Goal: Check status: Check status

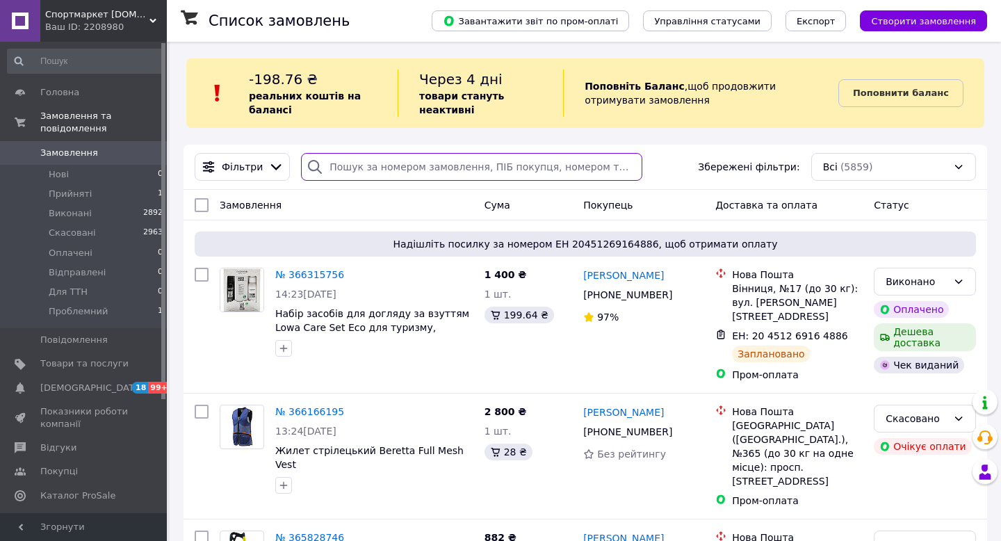
click at [440, 172] on input "search" at bounding box center [471, 167] width 341 height 28
paste input "363921194"
type input "363921194"
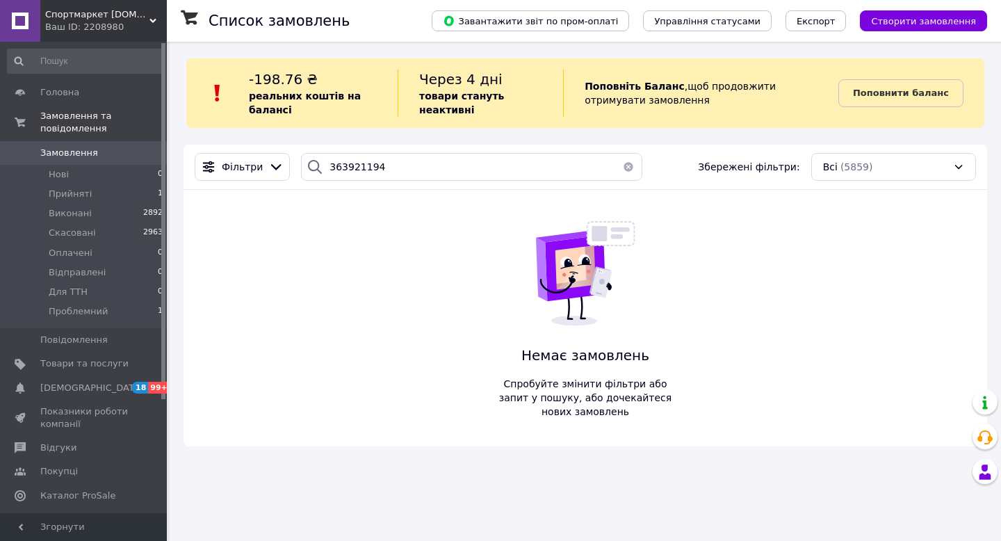
click at [137, 19] on span "Спортмаркет [DOMAIN_NAME]" at bounding box center [97, 14] width 104 height 13
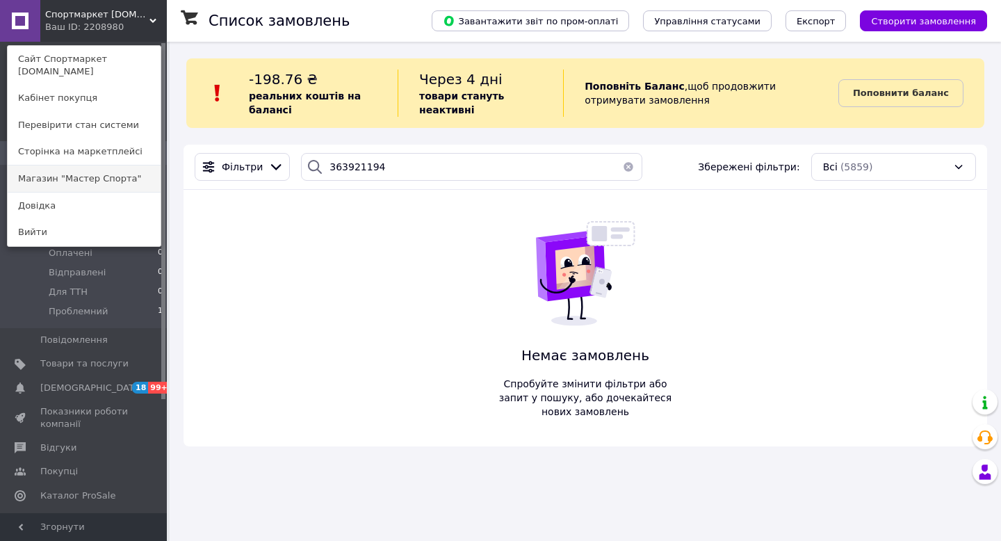
click at [136, 165] on link "Магазин "Мастер Спорта"" at bounding box center [84, 178] width 153 height 26
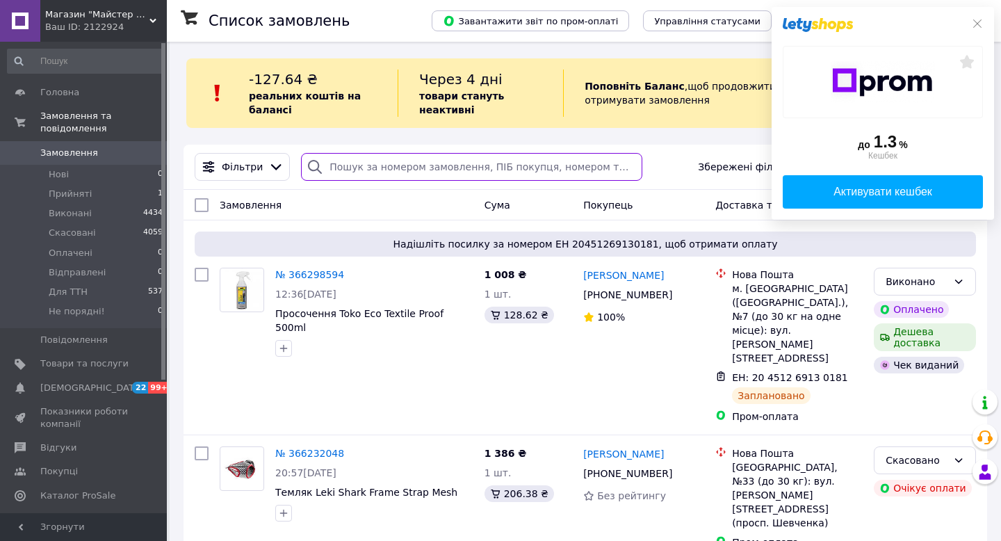
click at [453, 170] on input "search" at bounding box center [471, 167] width 341 height 28
paste input "363921194"
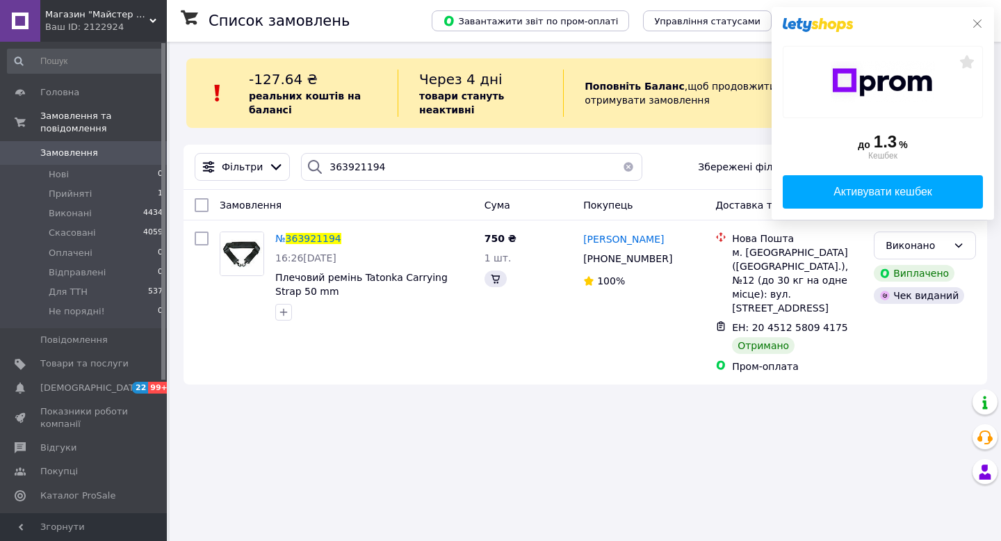
click at [977, 23] on icon at bounding box center [978, 23] width 8 height 8
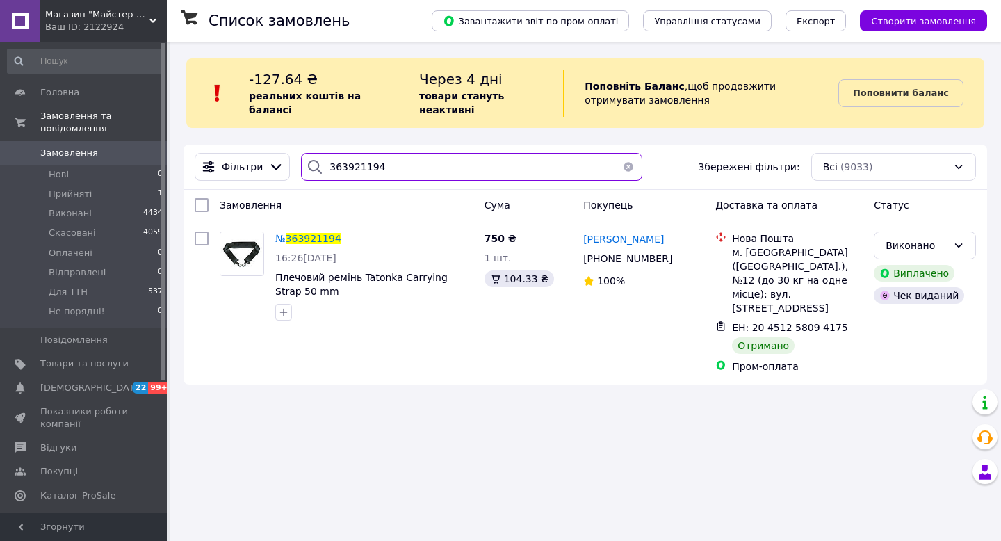
click at [350, 179] on input "363921194" at bounding box center [471, 167] width 341 height 28
click at [350, 169] on input "363921194" at bounding box center [471, 167] width 341 height 28
paste input "622052"
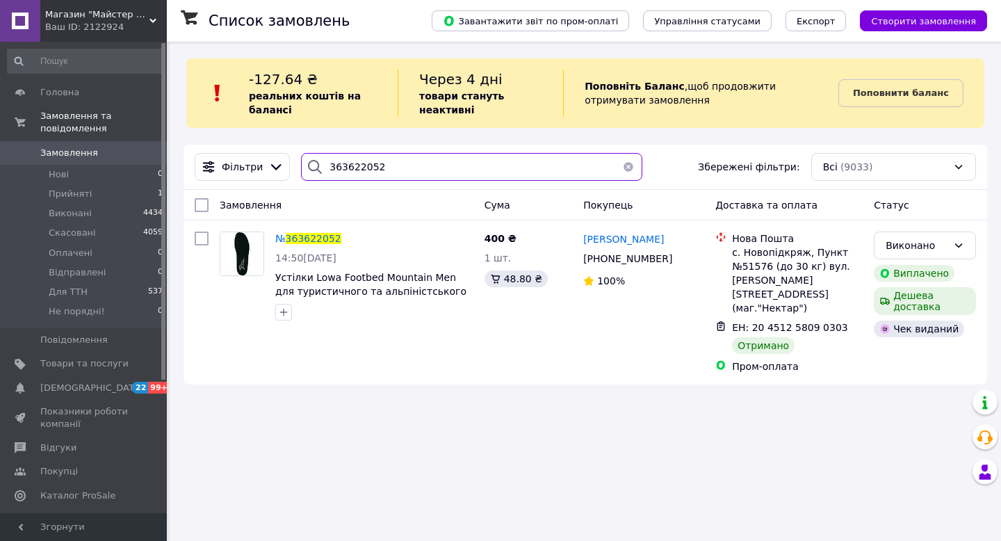
click at [342, 163] on input "363622052" at bounding box center [471, 167] width 341 height 28
paste input "4357190"
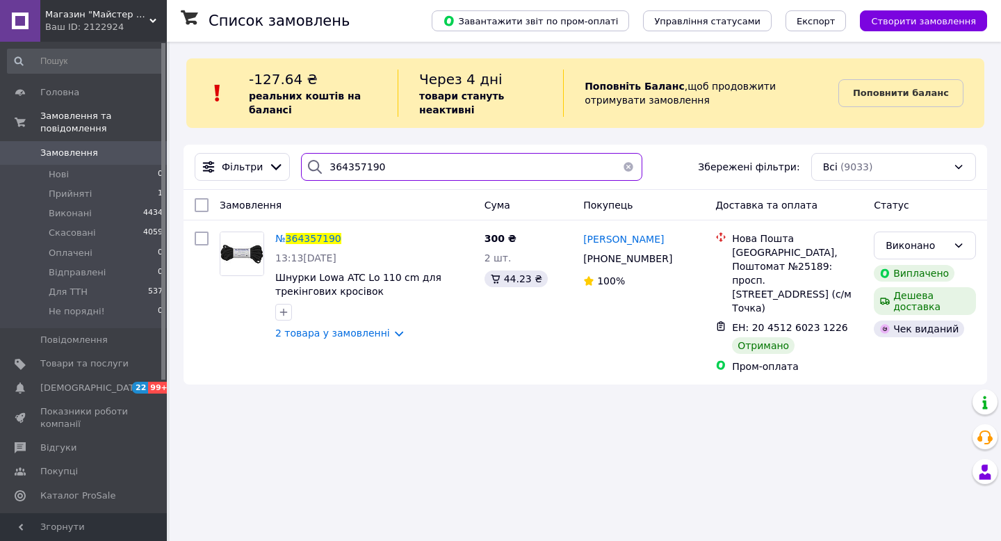
click at [362, 165] on input "364357190" at bounding box center [471, 167] width 341 height 28
paste input "739691"
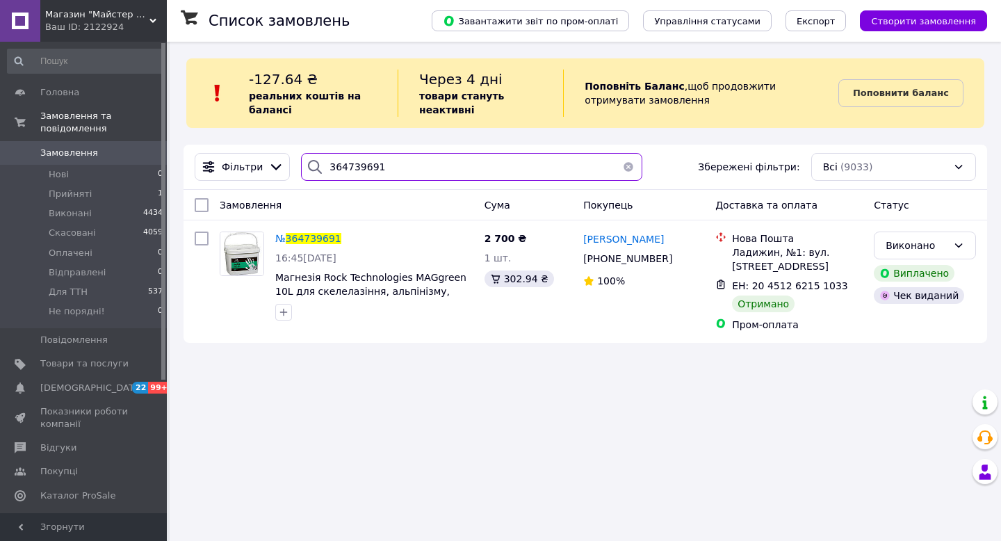
click at [344, 167] on input "364739691" at bounding box center [471, 167] width 341 height 28
paste input "86246"
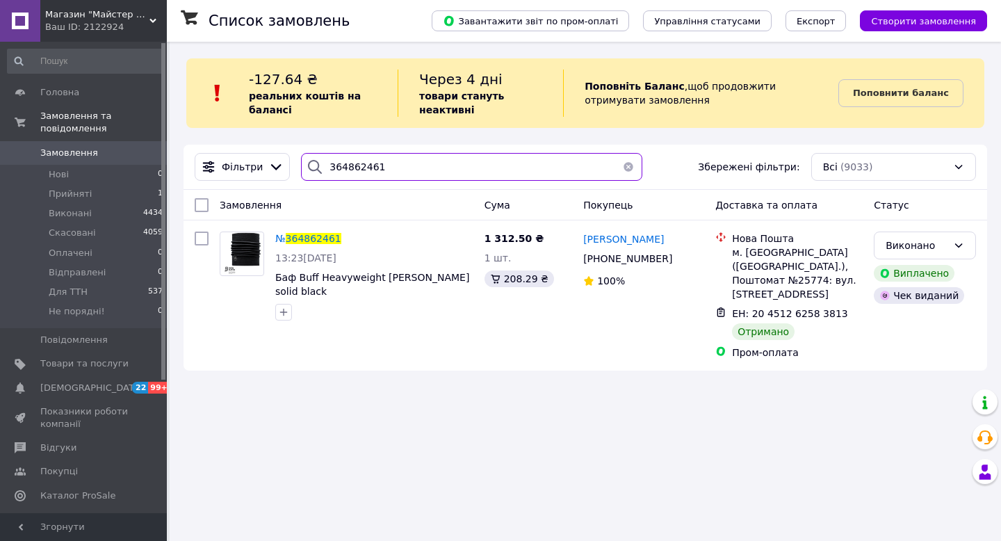
click at [342, 174] on input "364862461" at bounding box center [471, 167] width 341 height 28
paste input "400179"
type input "364400179"
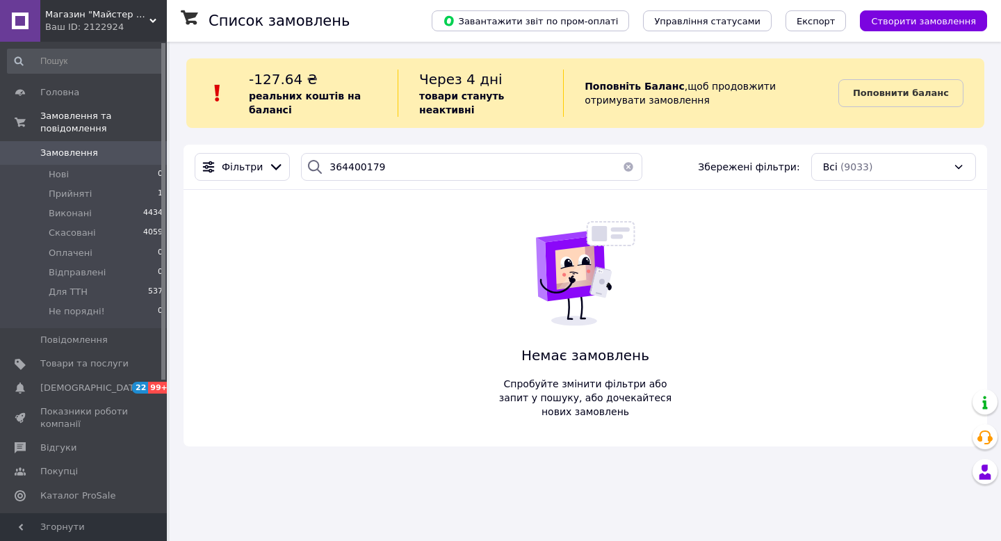
click at [123, 24] on div "Ваш ID: 2122924" at bounding box center [106, 27] width 122 height 13
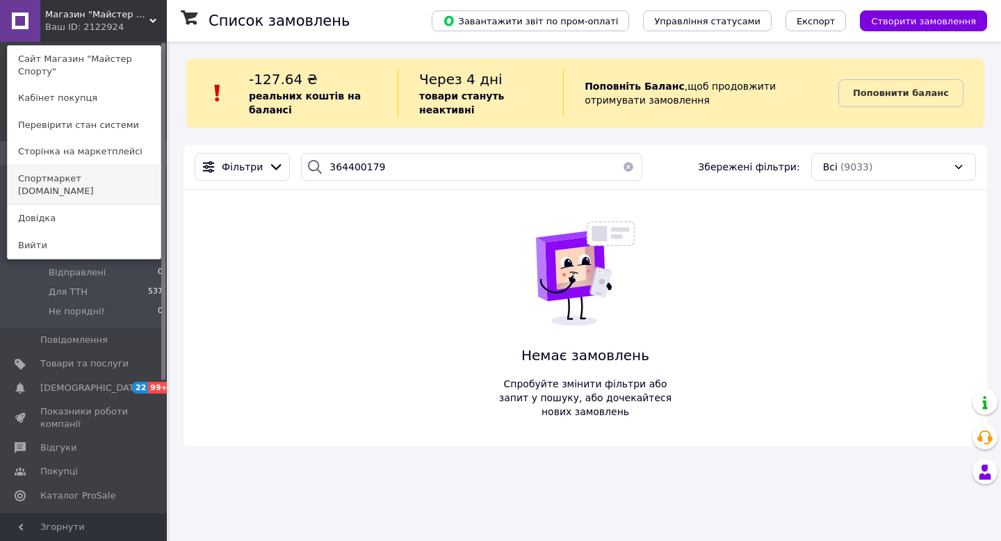
click at [112, 182] on link "Спортмаркет [DOMAIN_NAME]" at bounding box center [84, 184] width 153 height 39
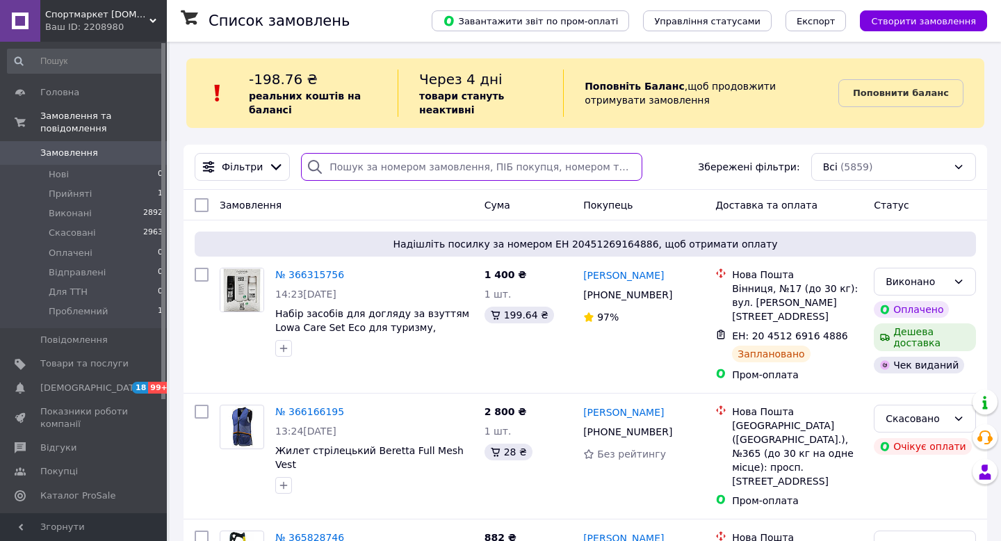
click at [444, 178] on input "search" at bounding box center [471, 167] width 341 height 28
paste input "364400179"
type input "364400179"
